Goal: Task Accomplishment & Management: Complete application form

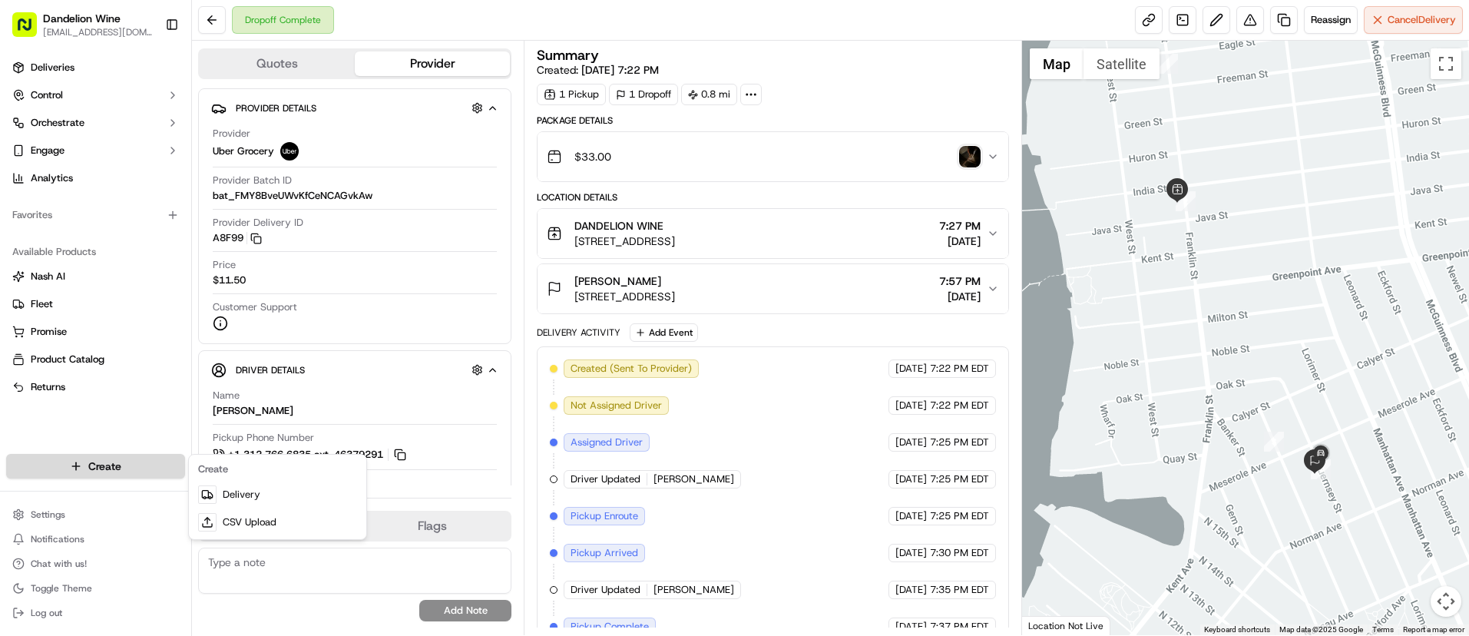
click at [129, 465] on html "Dandelion Wine [EMAIL_ADDRESS][DOMAIN_NAME] Toggle Sidebar Deliveries Control O…" at bounding box center [734, 318] width 1469 height 636
click at [260, 494] on link "Delivery" at bounding box center [277, 495] width 171 height 28
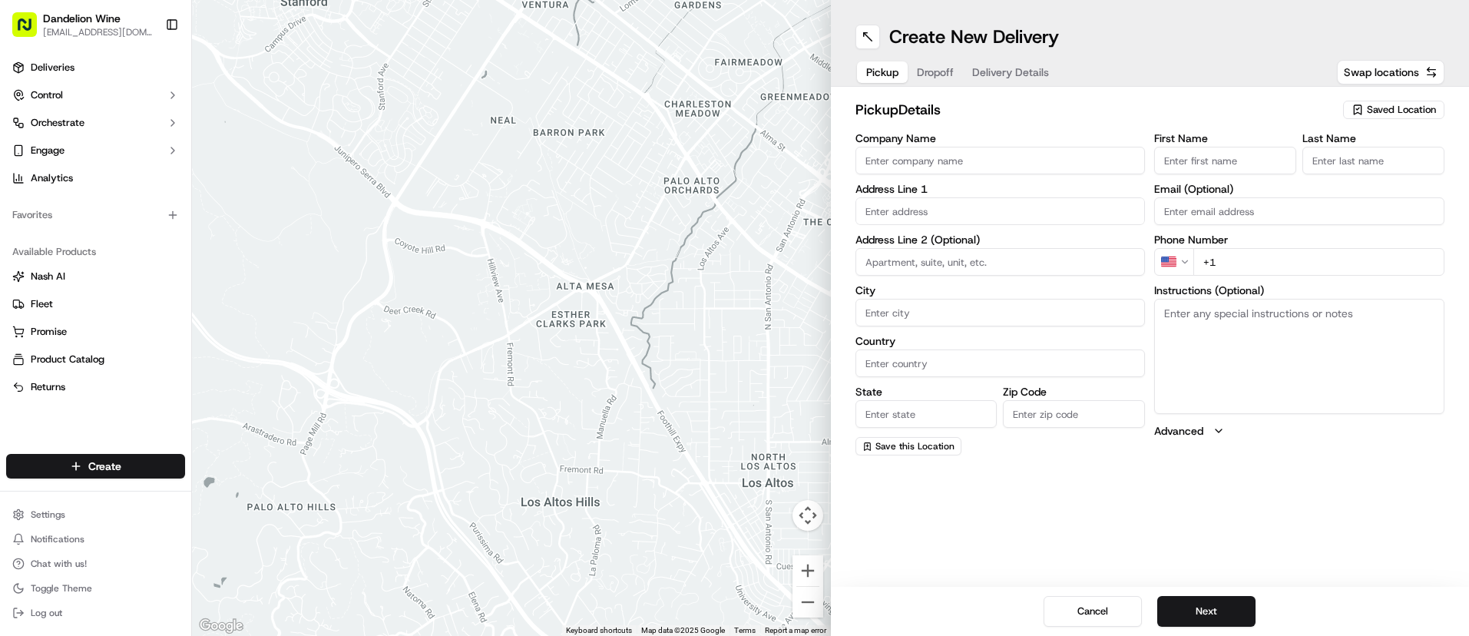
click at [1387, 109] on span "Saved Location" at bounding box center [1401, 110] width 69 height 14
click at [1294, 169] on span "DANDELION WINE" at bounding box center [1368, 168] width 189 height 14
type input "DANDELION WINE"
type input "[STREET_ADDRESS]"
type input "[GEOGRAPHIC_DATA]"
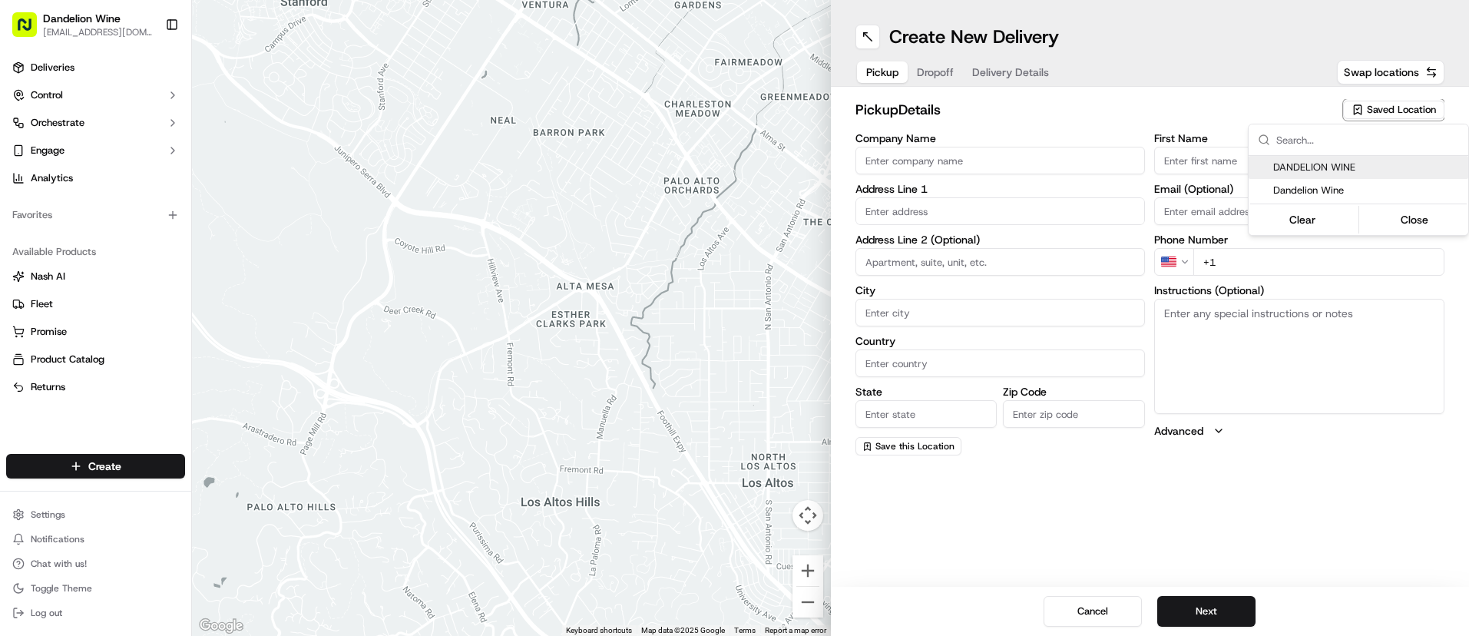
type input "US"
type input "NY"
type input "11222"
type input "[EMAIL_ADDRESS][DOMAIN_NAME]"
type input "[PHONE_NUMBER]"
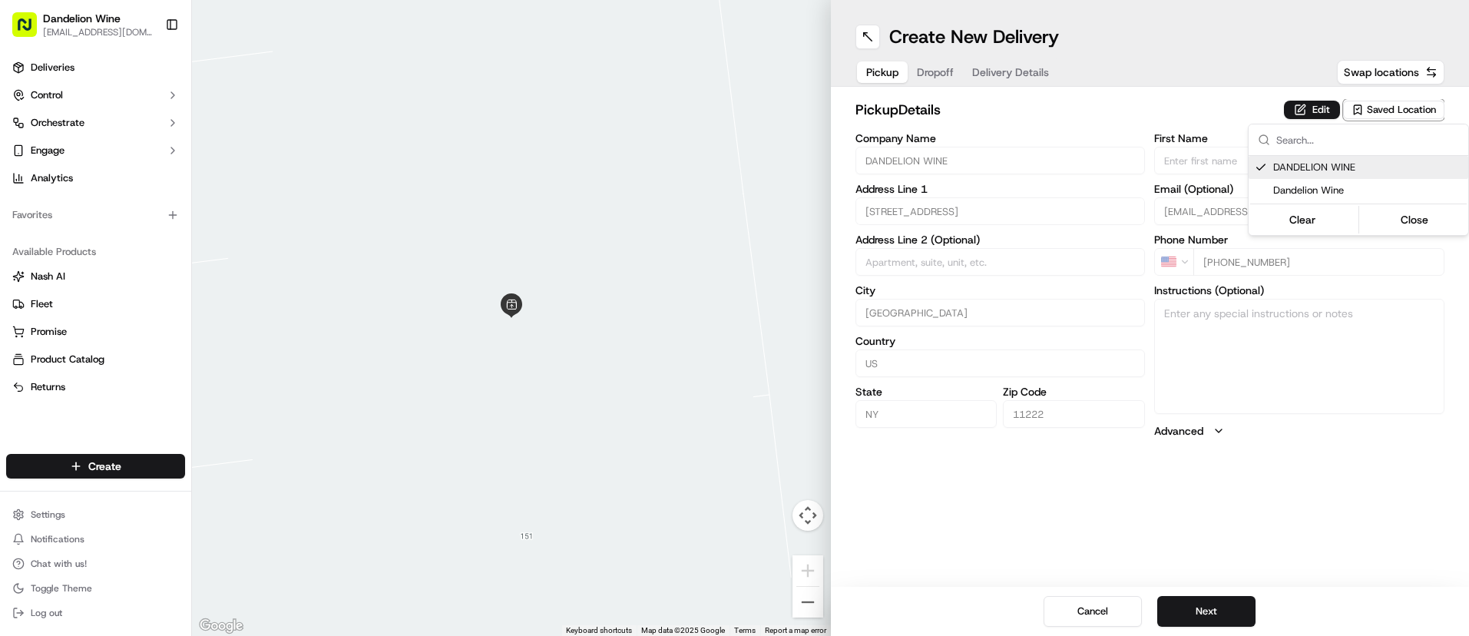
click at [1303, 171] on span "DANDELION WINE" at bounding box center [1368, 168] width 189 height 14
type input "+1"
click at [1303, 171] on span "DANDELION WINE" at bounding box center [1368, 168] width 189 height 14
type input "DANDELION WINE"
type input "[STREET_ADDRESS]"
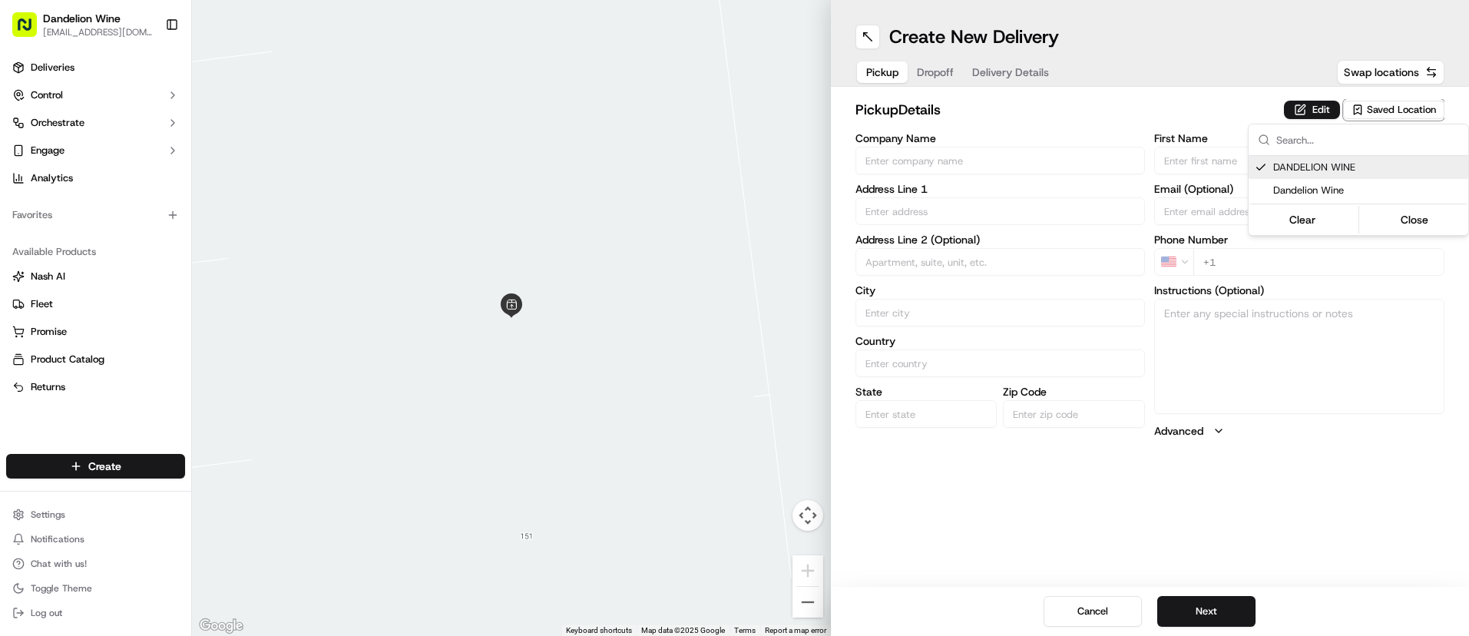
type input "[GEOGRAPHIC_DATA]"
type input "US"
type input "NY"
type input "11222"
type input "[EMAIL_ADDRESS][DOMAIN_NAME]"
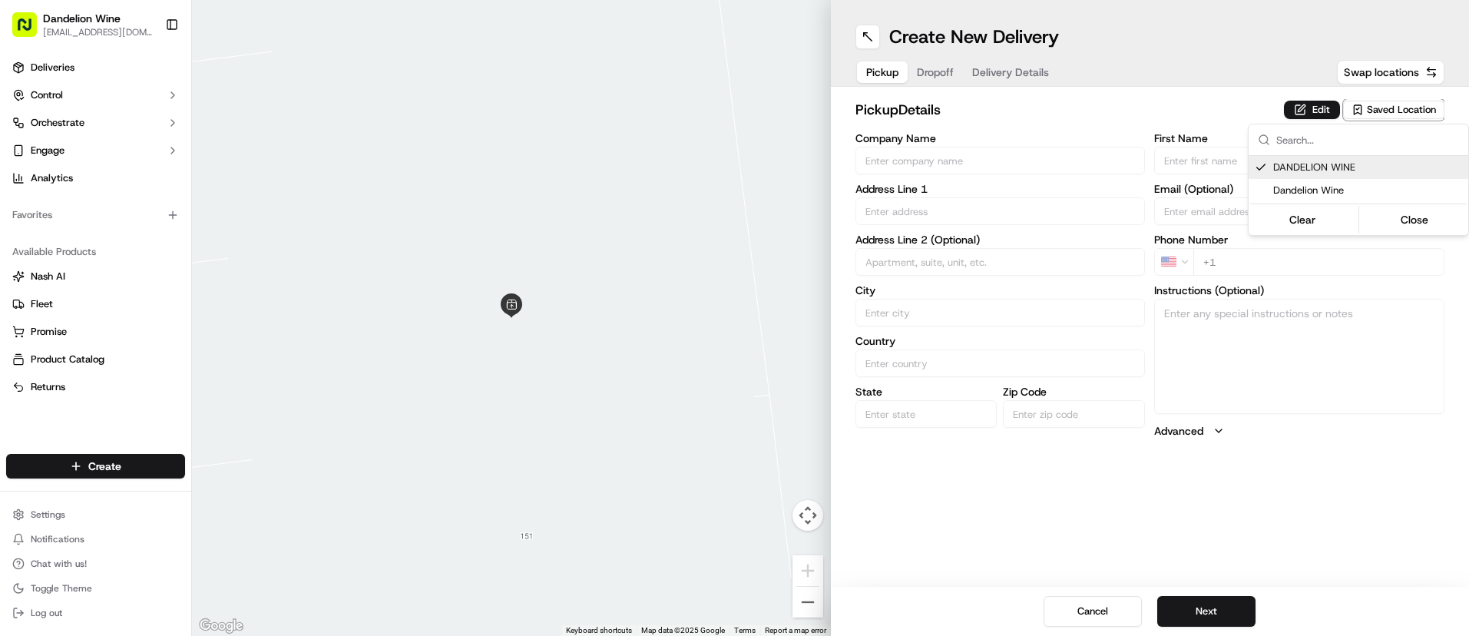
type input "[PHONE_NUMBER]"
click at [1200, 603] on html "Dandelion Wine [EMAIL_ADDRESS][DOMAIN_NAME] Toggle Sidebar Deliveries Control O…" at bounding box center [734, 318] width 1469 height 636
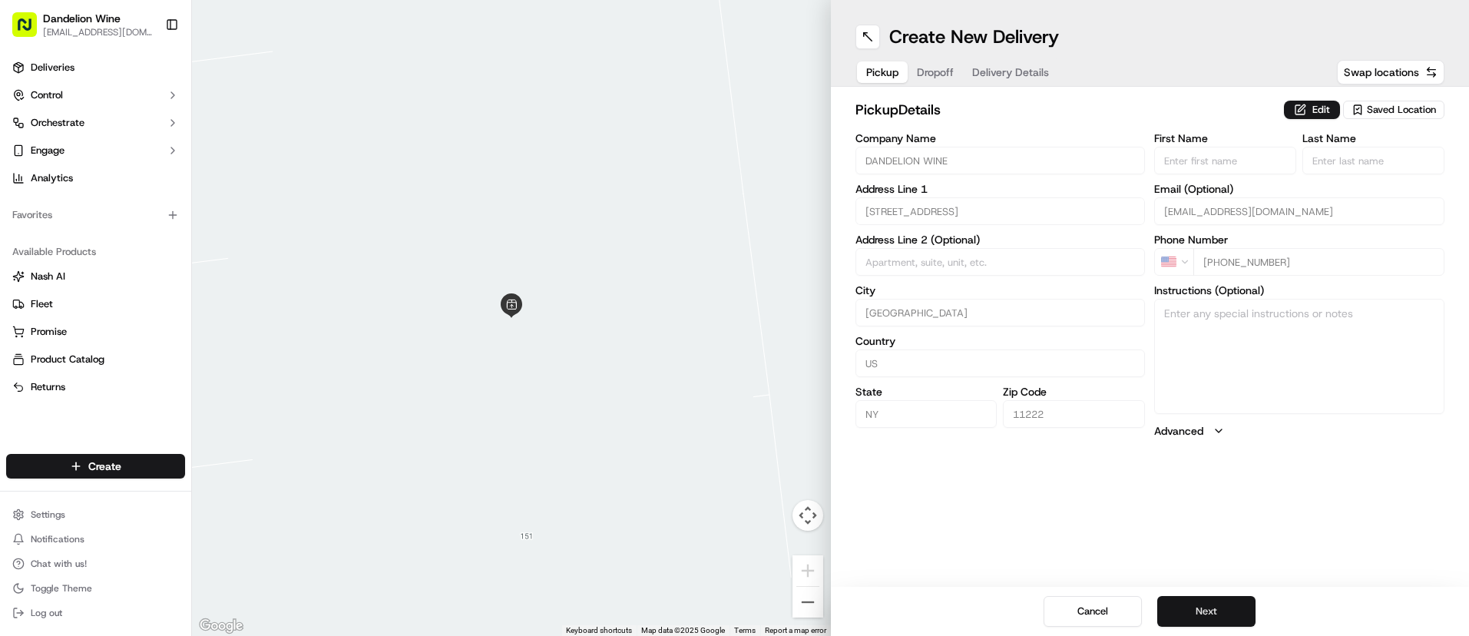
click at [1210, 617] on button "Next" at bounding box center [1207, 611] width 98 height 31
click at [1205, 161] on input "First Name" at bounding box center [1226, 161] width 142 height 28
type input "Daisy"
click at [1351, 147] on input "Last Name" at bounding box center [1374, 161] width 142 height 28
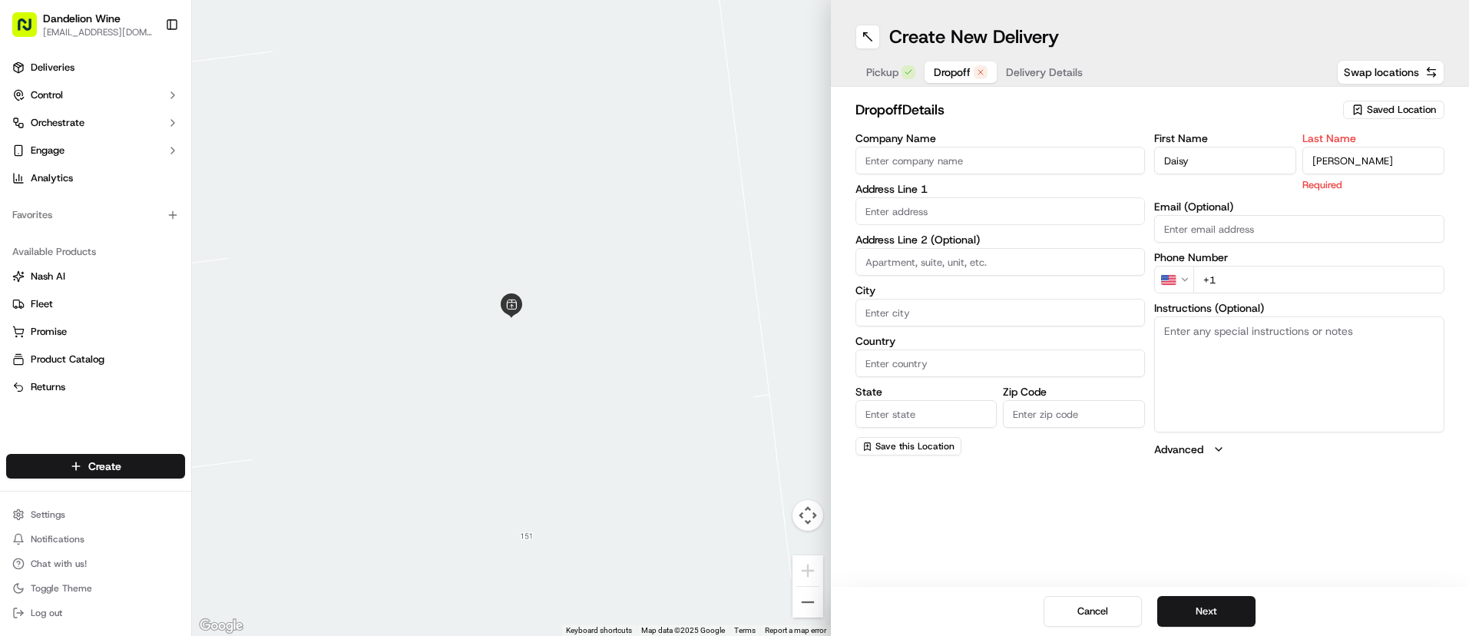
type input "[PERSON_NAME]"
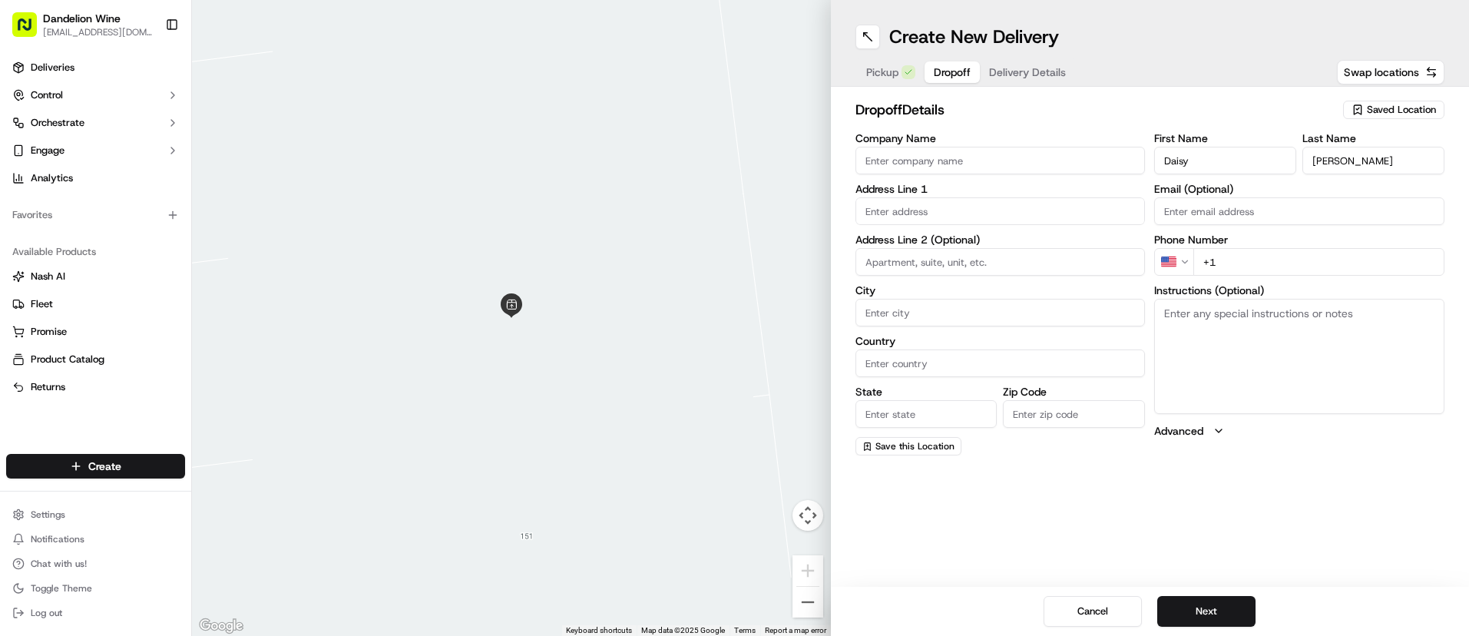
click at [1263, 282] on div "First Name [PERSON_NAME] Last Name [PERSON_NAME] Email (Optional) Phone Number …" at bounding box center [1300, 294] width 290 height 323
type input "[PHONE_NUMBER]"
click at [956, 211] on input "text" at bounding box center [1001, 211] width 290 height 28
click at [972, 214] on input "text" at bounding box center [1001, 211] width 290 height 28
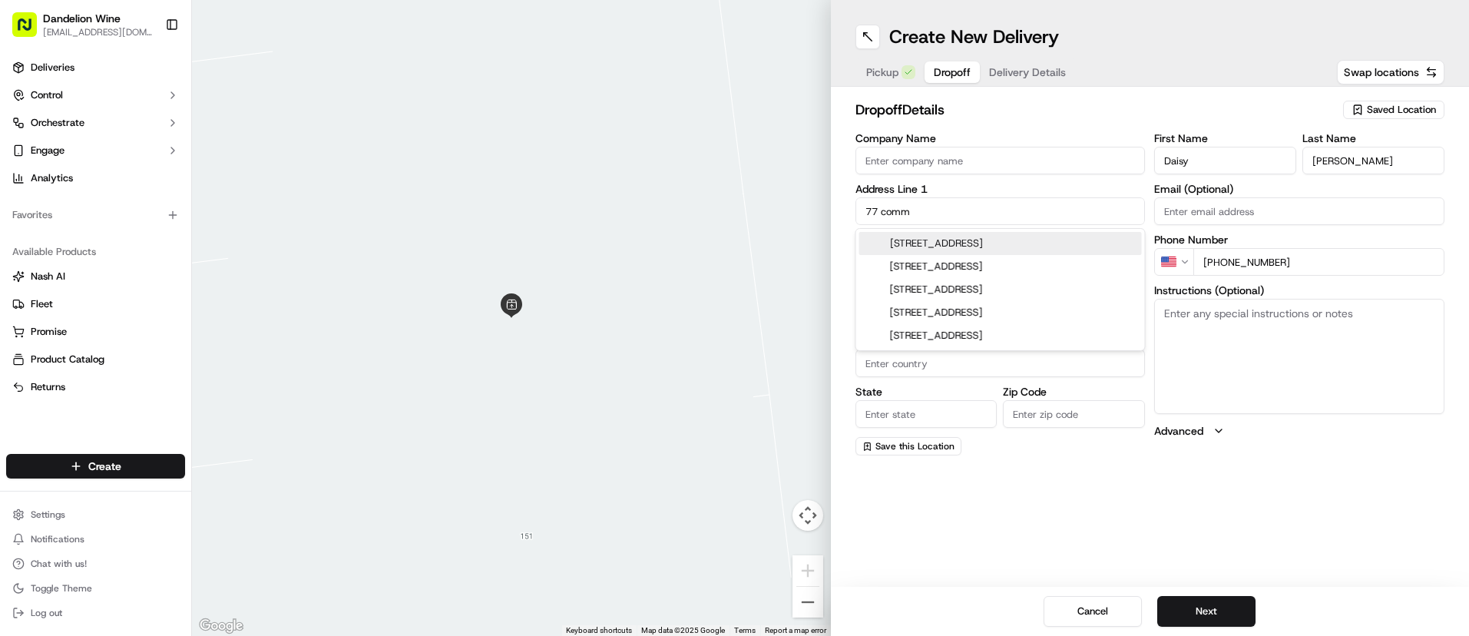
click at [963, 245] on div "[STREET_ADDRESS]" at bounding box center [1001, 243] width 283 height 23
type input "[STREET_ADDRESS]"
type input "[GEOGRAPHIC_DATA]"
type input "NY"
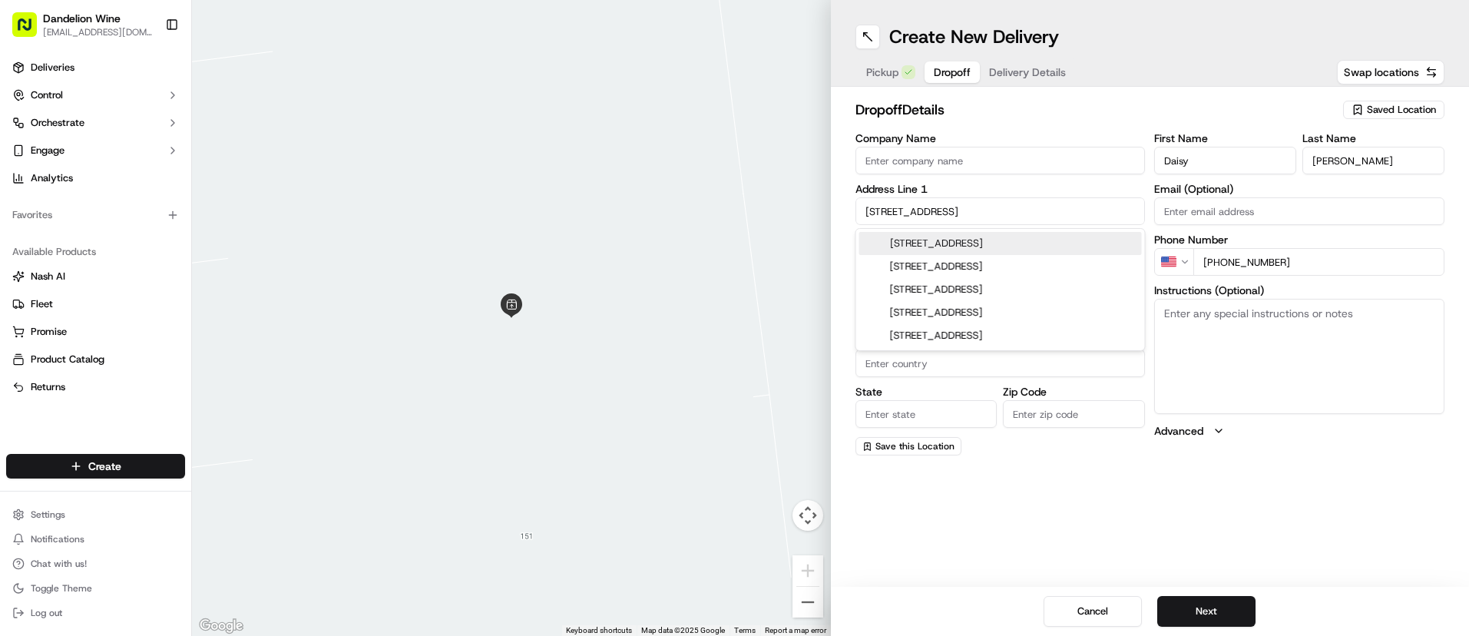
type input "11222"
type input "[STREET_ADDRESS]"
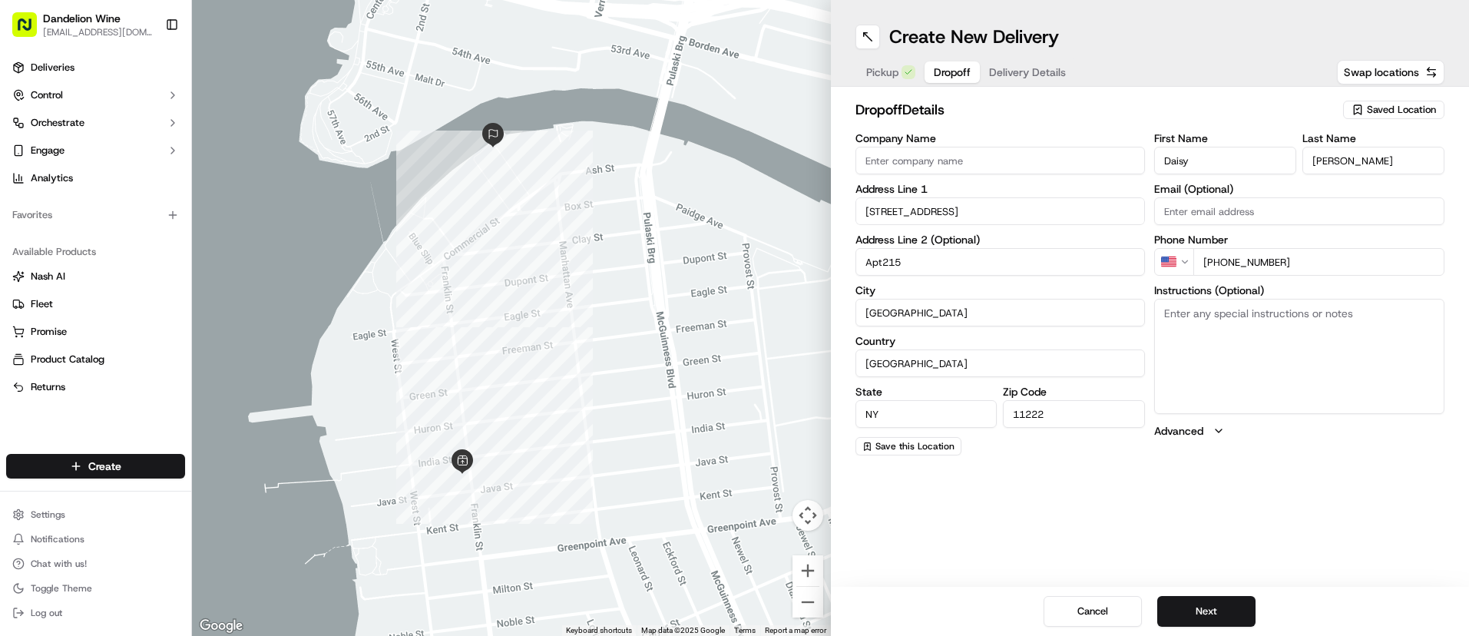
click at [882, 264] on input "Apt215" at bounding box center [1001, 262] width 290 height 28
type input "Apt 215"
click at [1199, 334] on textarea "Instructions (Optional)" at bounding box center [1300, 356] width 290 height 115
click at [1189, 311] on textarea "call 7 bring up" at bounding box center [1300, 356] width 290 height 115
type textarea "call & bring up"
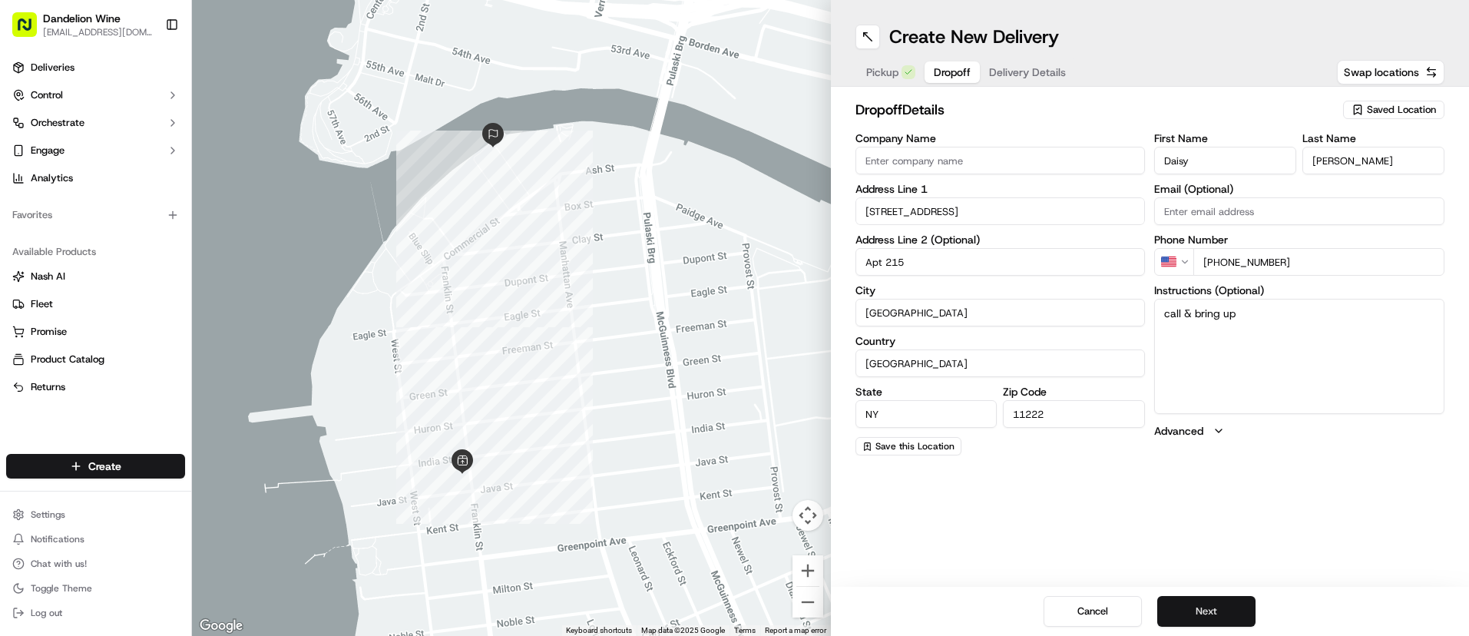
click at [1218, 616] on button "Next" at bounding box center [1207, 611] width 98 height 31
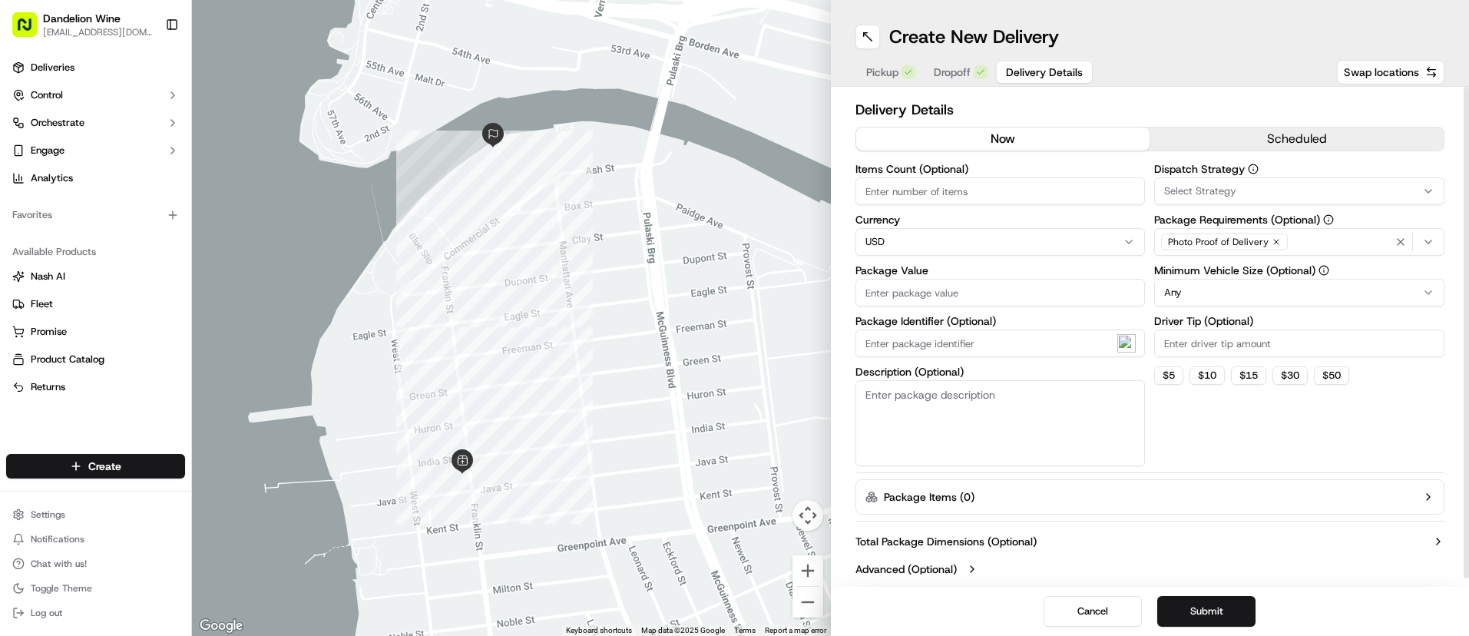
click at [982, 192] on input "Items Count (Optional)" at bounding box center [1001, 191] width 290 height 28
type input "1"
click at [983, 299] on input "Package Value" at bounding box center [1001, 293] width 290 height 28
type input "48"
click at [906, 399] on textarea "Description (Optional)" at bounding box center [1001, 423] width 290 height 86
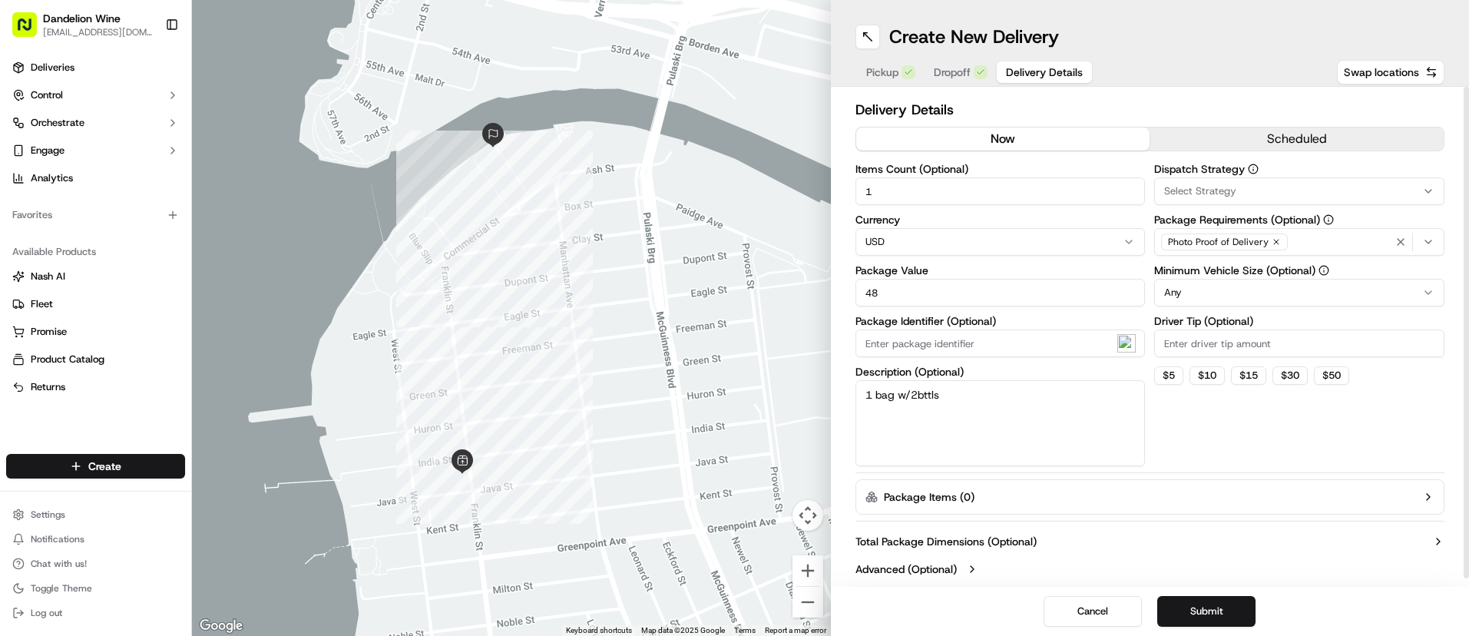
type textarea "1 bag w/2bttls"
click at [1293, 349] on input "Driver Tip (Optional)" at bounding box center [1300, 344] width 290 height 28
type input "6"
click at [1201, 613] on button "Submit" at bounding box center [1207, 611] width 98 height 31
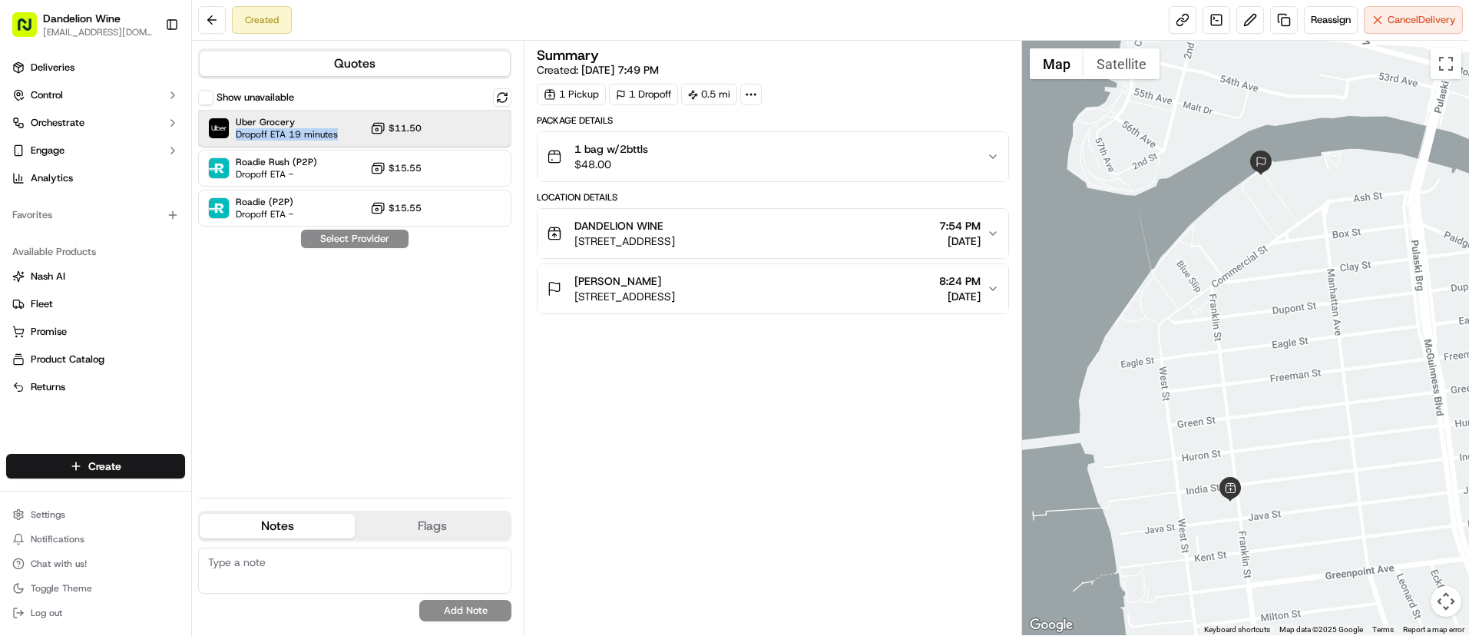
click at [345, 128] on div "Uber Grocery Dropoff ETA 19 minutes $11.50" at bounding box center [354, 128] width 313 height 37
click at [375, 243] on button "Assign Provider" at bounding box center [354, 239] width 109 height 18
